Goal: Task Accomplishment & Management: Manage account settings

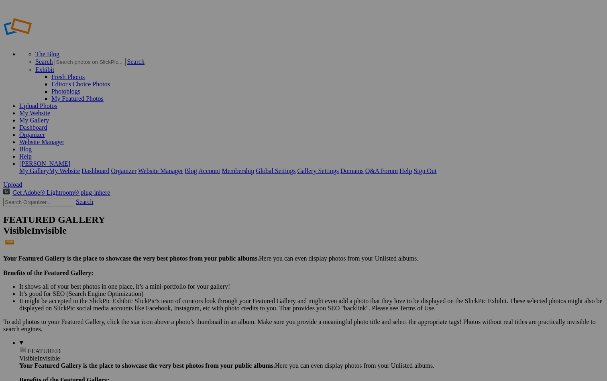
paste input "Clingman's Dome,"
type input "[PERSON_NAME] Dome-Gallery"
click at [232, 231] on span "Create" at bounding box center [223, 234] width 17 height 7
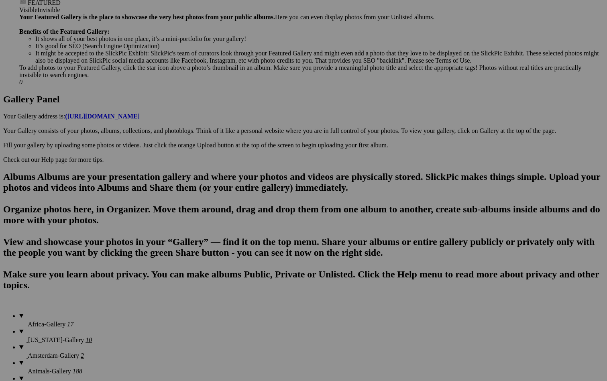
scroll to position [339, 0]
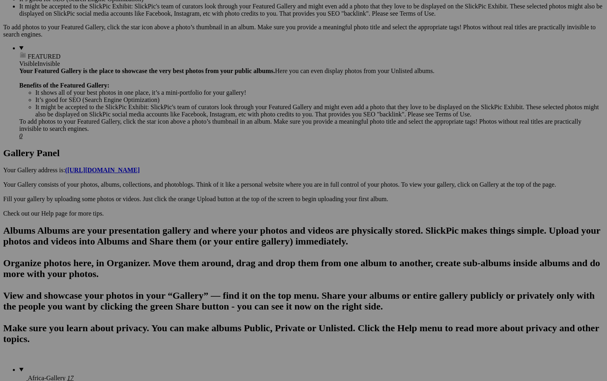
scroll to position [434, 0]
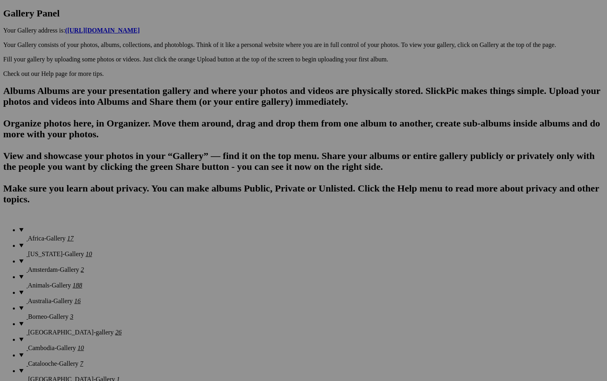
click at [215, 231] on span "Cancel" at bounding box center [206, 234] width 18 height 7
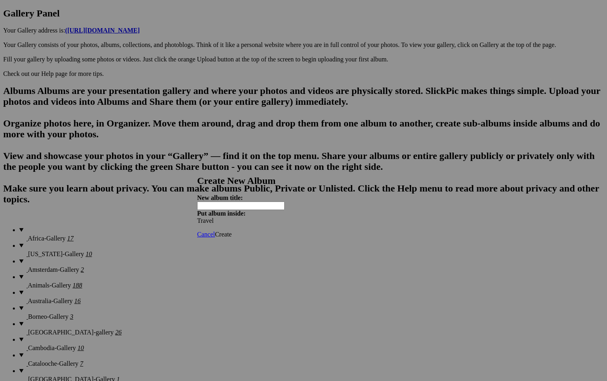
paste input "Clingman's Dome,"
type input "[PERSON_NAME] Dome, [US_STATE]"
drag, startPoint x: 104, startPoint y: 69, endPoint x: 405, endPoint y: 223, distance: 338.1
click at [232, 231] on span "Create" at bounding box center [223, 234] width 17 height 7
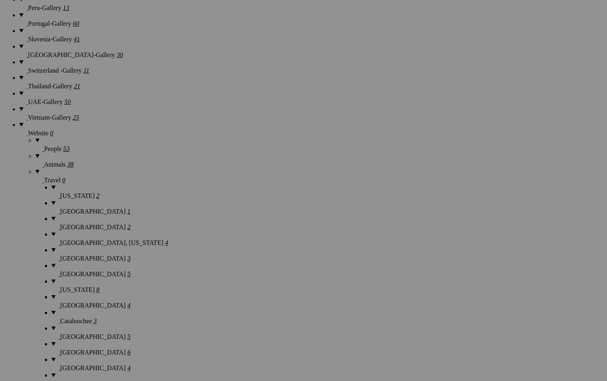
scroll to position [1149, 0]
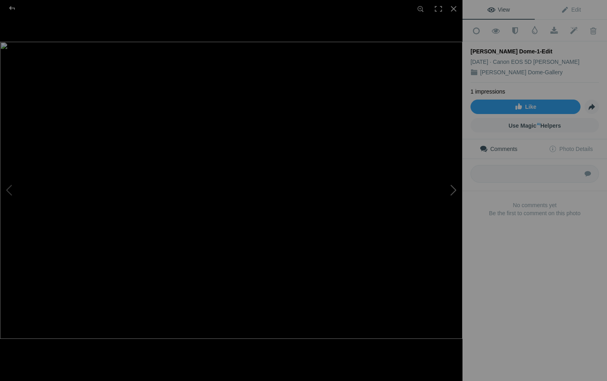
click at [451, 190] on button at bounding box center [432, 190] width 60 height 137
click at [453, 190] on button at bounding box center [432, 190] width 60 height 137
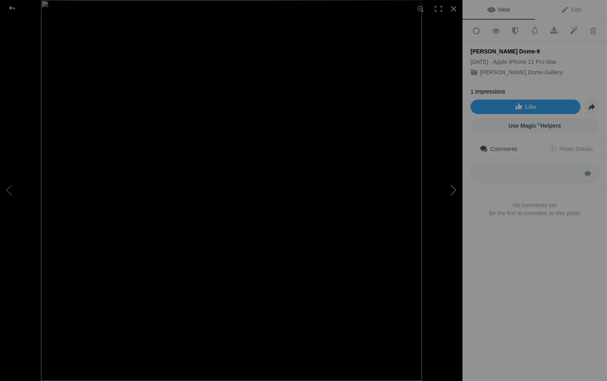
click at [453, 190] on button at bounding box center [432, 190] width 60 height 137
click at [455, 10] on div at bounding box center [454, 9] width 18 height 18
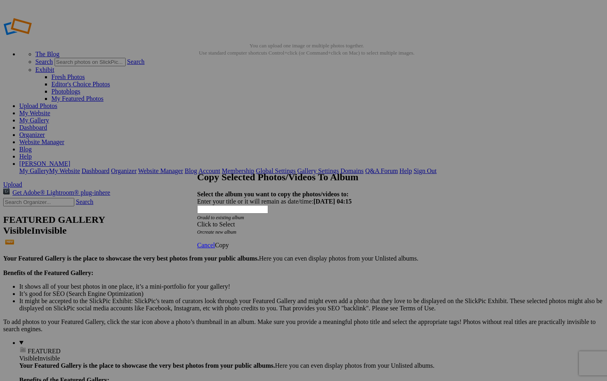
click at [309, 221] on div "Click to Select" at bounding box center [303, 224] width 213 height 7
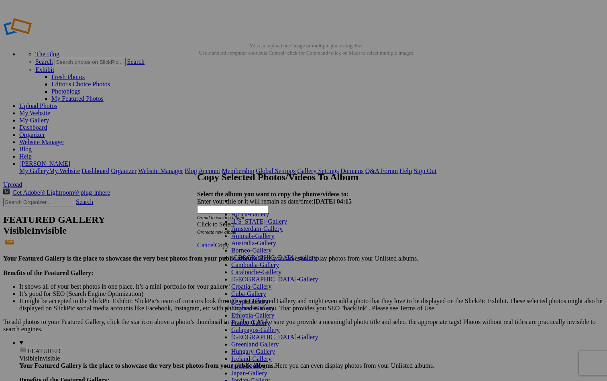
scroll to position [382, 0]
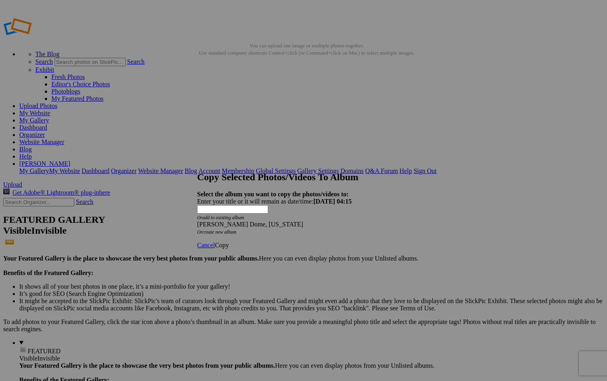
click at [229, 242] on span "Copy" at bounding box center [222, 245] width 14 height 7
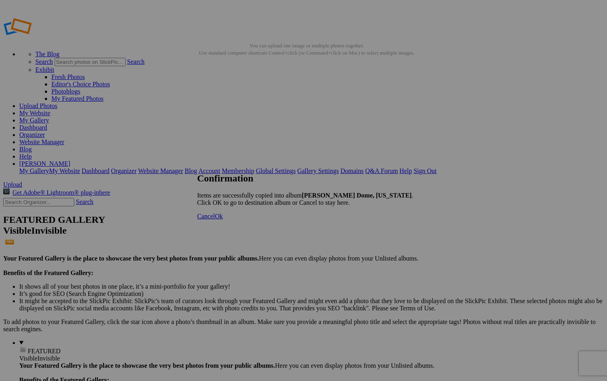
click at [215, 219] on span "Cancel" at bounding box center [206, 216] width 18 height 7
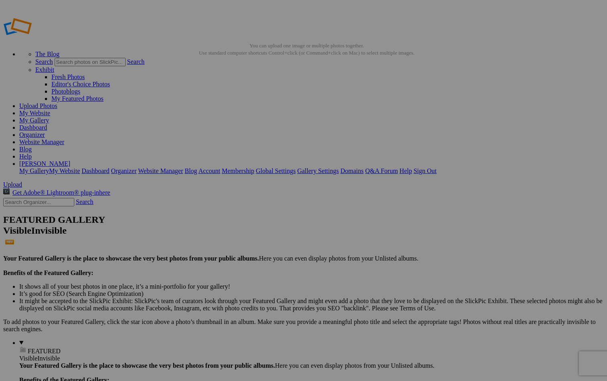
click at [339, 167] on link "Gallery Settings" at bounding box center [318, 170] width 42 height 7
